Goal: Task Accomplishment & Management: Manage account settings

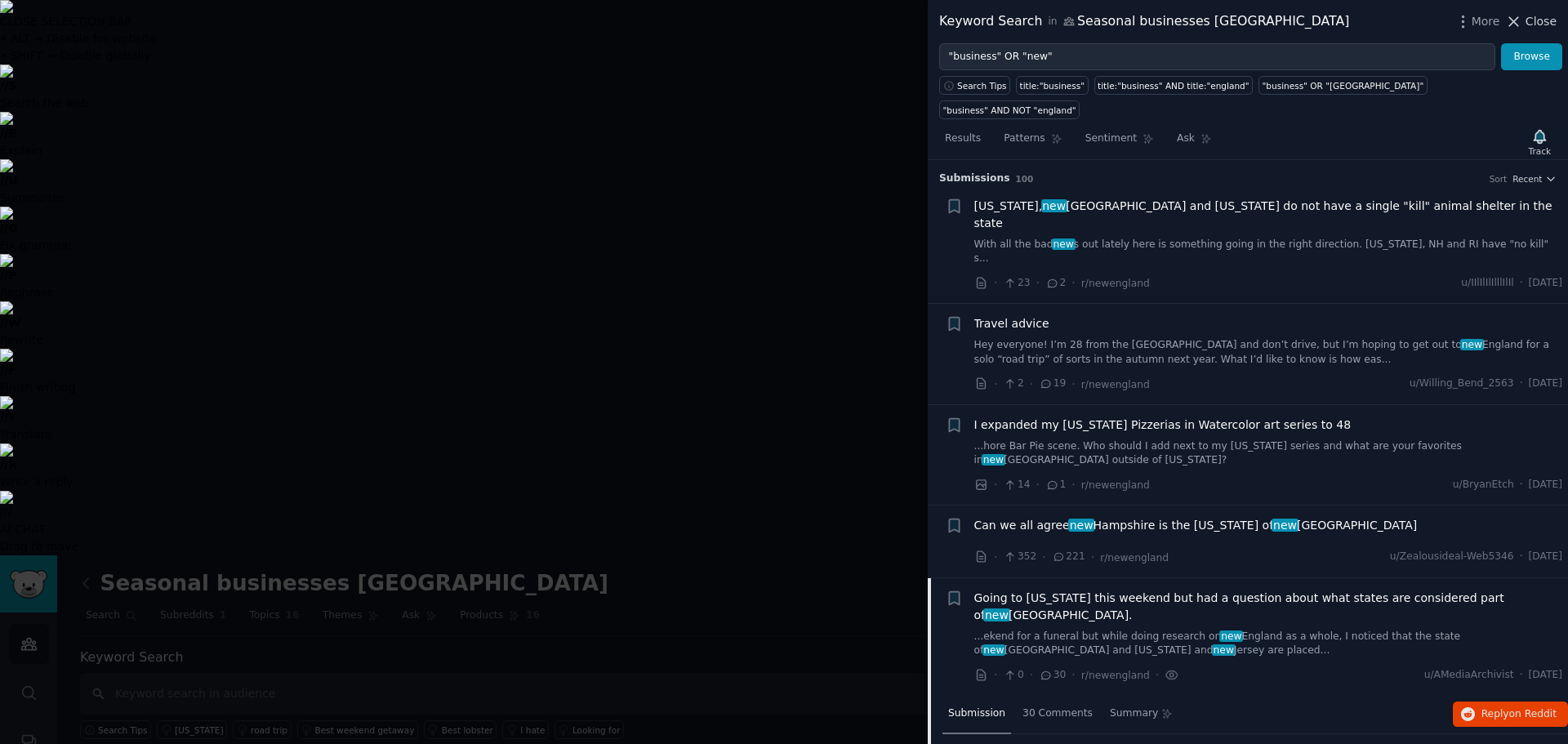
scroll to position [386, 0]
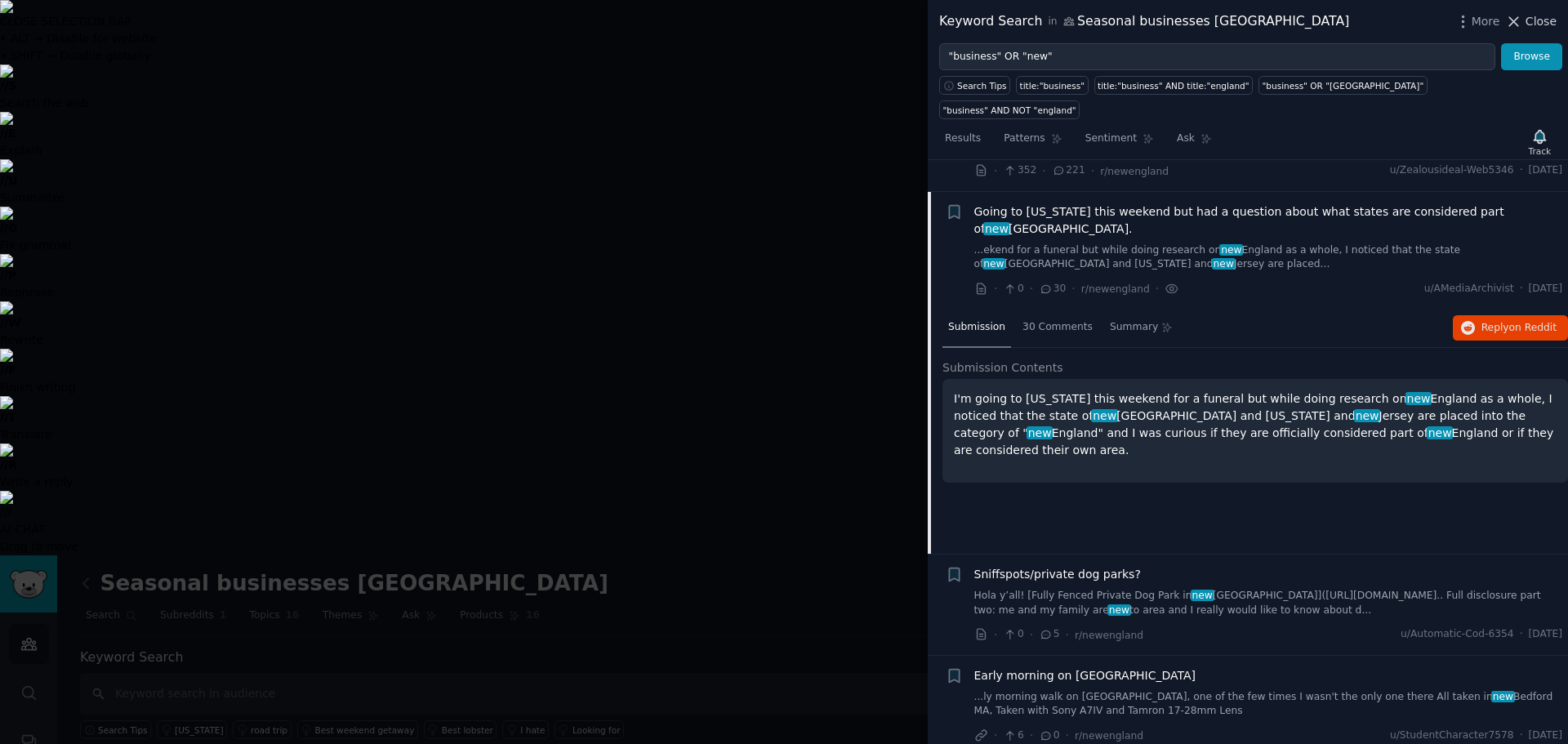
click at [1533, 26] on span "Close" at bounding box center [1541, 21] width 31 height 17
